Goal: Task Accomplishment & Management: Manage account settings

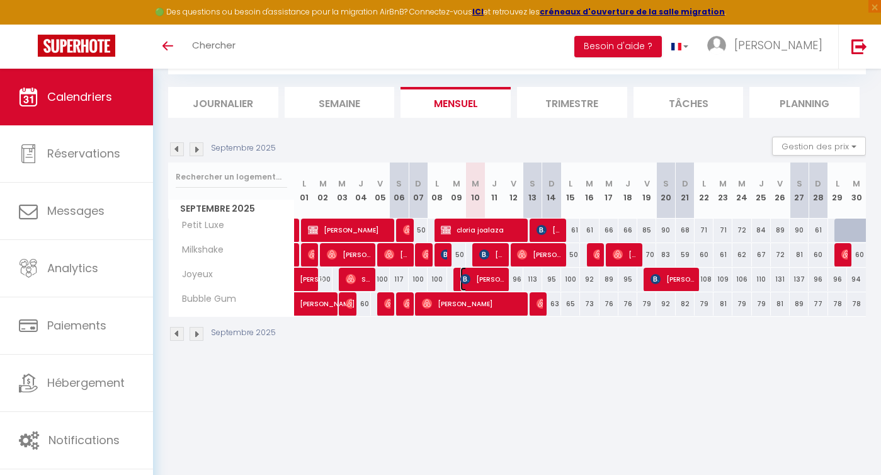
click at [486, 278] on span "[PERSON_NAME]" at bounding box center [482, 279] width 44 height 24
select select "OK"
select select "KO"
select select "0"
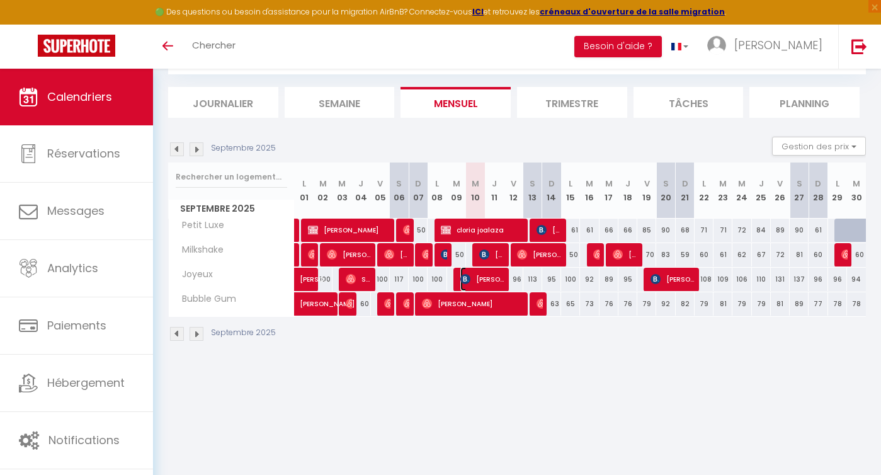
select select "1"
select select
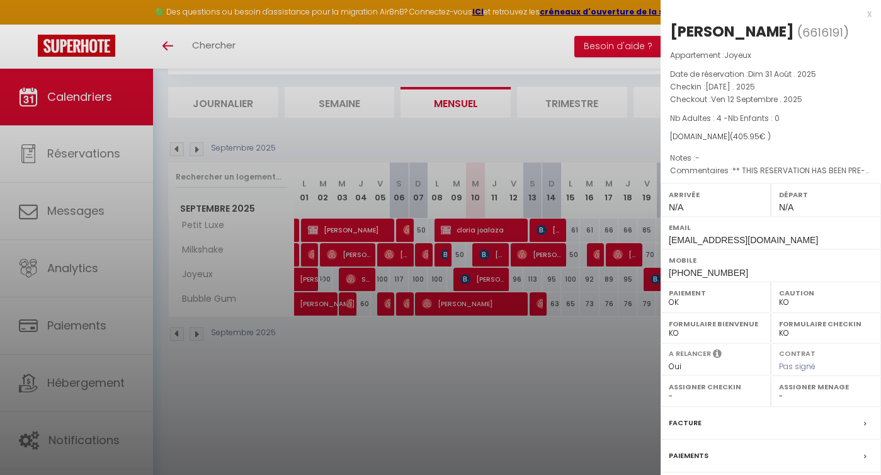
click at [486, 356] on div at bounding box center [440, 237] width 881 height 475
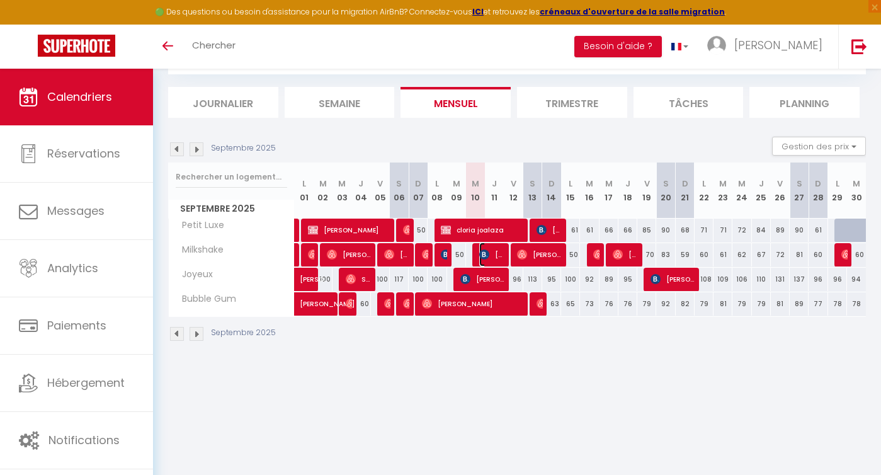
click at [485, 254] on img at bounding box center [484, 254] width 10 height 10
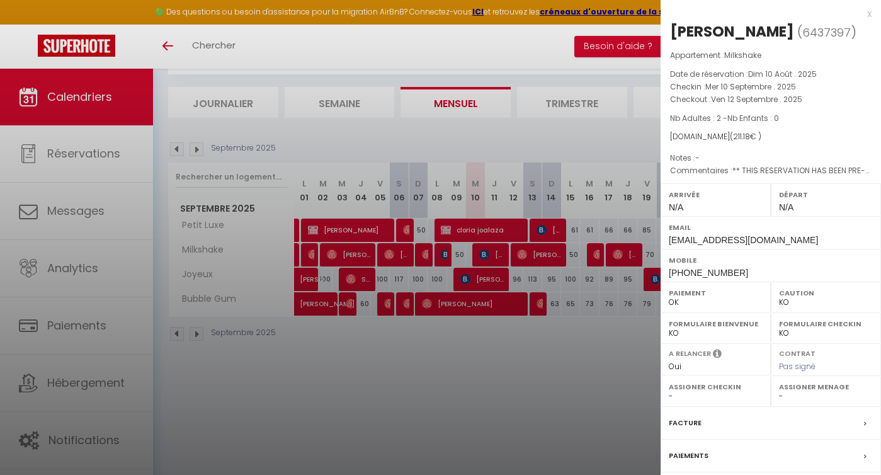
click at [521, 357] on div at bounding box center [440, 237] width 881 height 475
